Goal: Ask a question

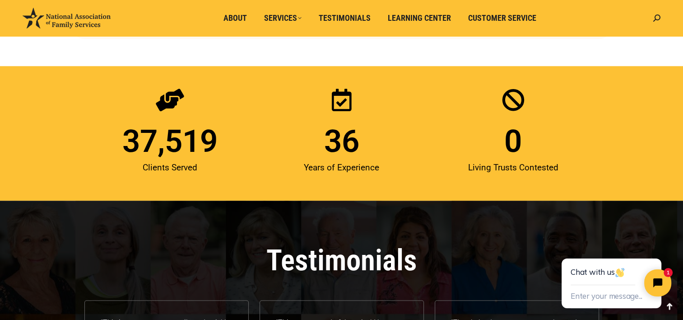
scroll to position [1196, 0]
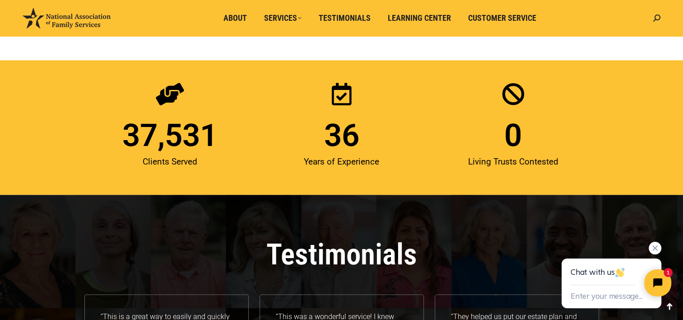
click at [598, 273] on div "Chat with us" at bounding box center [612, 271] width 82 height 27
click at [661, 281] on icon "Close chat widget" at bounding box center [663, 283] width 14 height 14
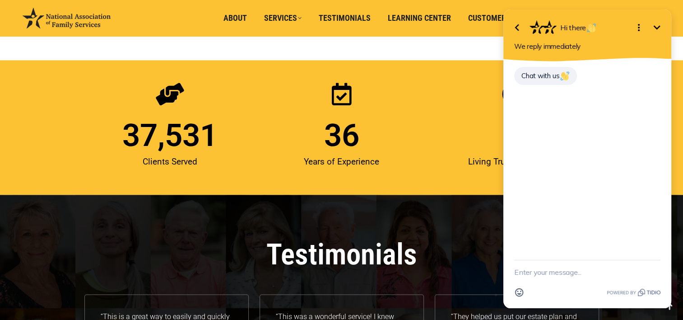
click at [556, 269] on textarea "New message" at bounding box center [587, 271] width 146 height 23
click at [520, 274] on textarea "is living trust concidered" at bounding box center [576, 271] width 124 height 23
click at [614, 270] on textarea "is my living trust considered" at bounding box center [576, 271] width 124 height 23
type textarea "is my living trust considered my personal assets?"
click at [654, 267] on icon "button" at bounding box center [656, 267] width 10 height 10
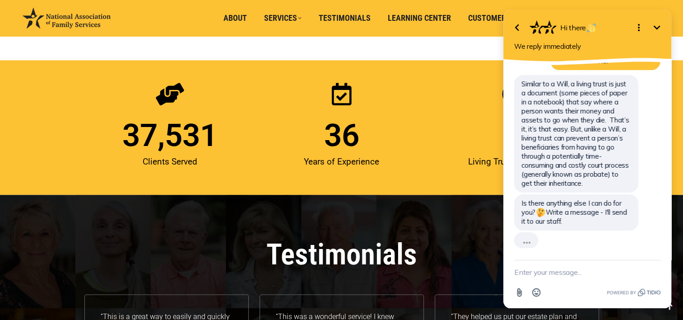
scroll to position [29, 0]
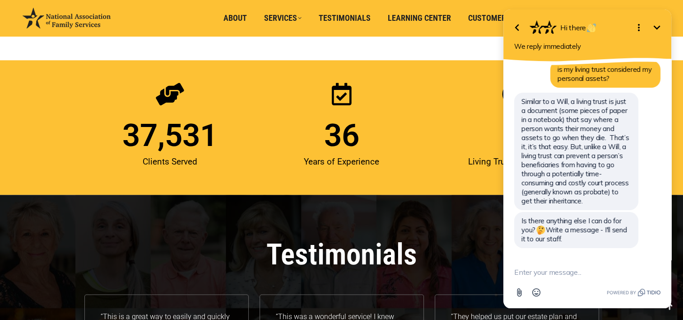
click at [619, 274] on textarea "New message" at bounding box center [587, 271] width 146 height 23
type textarea "thanks"
click at [656, 268] on icon "button" at bounding box center [656, 272] width 10 height 10
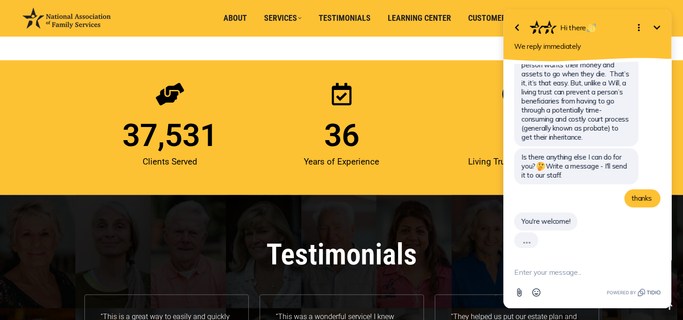
scroll to position [124, 0]
